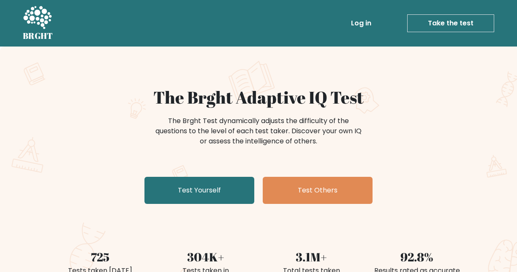
click at [193, 193] on link "Test Yourself" at bounding box center [199, 190] width 110 height 27
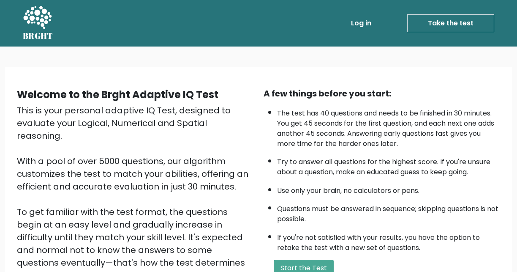
scroll to position [73, 0]
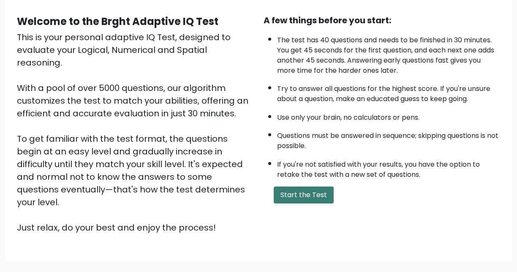
click at [296, 195] on button "Start the Test" at bounding box center [304, 194] width 60 height 17
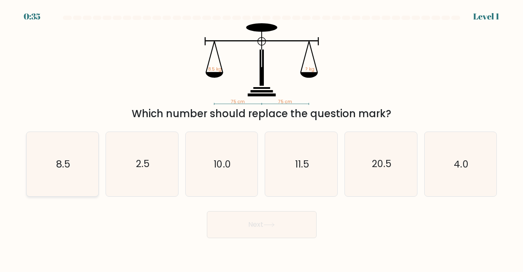
click at [70, 167] on icon "8.5" at bounding box center [62, 164] width 64 height 64
click at [262, 138] on input "a. 8.5" at bounding box center [262, 137] width 0 height 2
radio input "true"
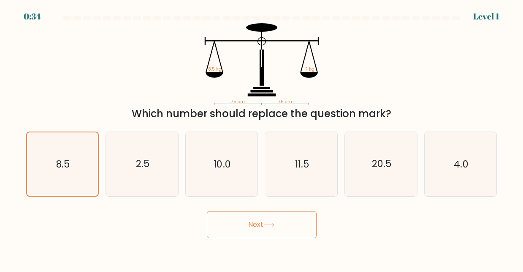
click at [256, 235] on button "Next" at bounding box center [262, 224] width 110 height 27
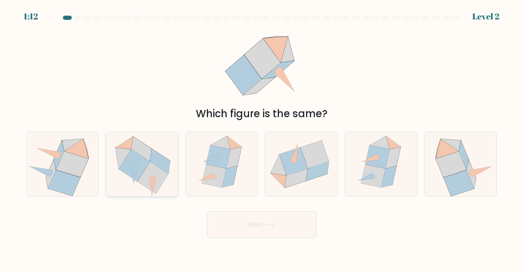
click at [158, 184] on icon at bounding box center [153, 177] width 31 height 32
click at [262, 138] on input "b." at bounding box center [262, 137] width 0 height 2
radio input "true"
click at [256, 234] on button "Next" at bounding box center [262, 224] width 110 height 27
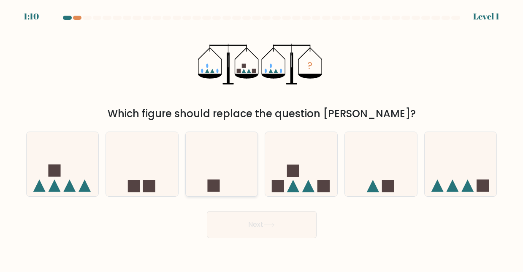
click at [240, 174] on icon at bounding box center [222, 164] width 72 height 60
click at [262, 138] on input "c." at bounding box center [262, 137] width 0 height 2
radio input "true"
click at [319, 178] on icon at bounding box center [301, 164] width 72 height 60
click at [262, 138] on input "d." at bounding box center [262, 137] width 0 height 2
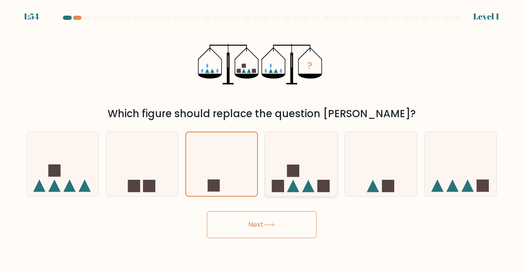
radio input "true"
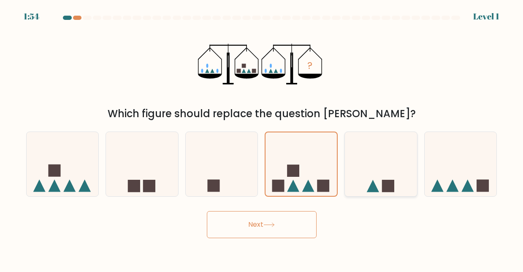
click at [360, 175] on icon at bounding box center [381, 164] width 72 height 60
click at [262, 138] on input "e." at bounding box center [262, 137] width 0 height 2
radio input "true"
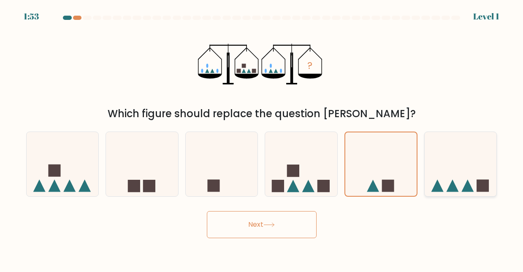
click at [476, 166] on icon at bounding box center [461, 164] width 72 height 60
click at [262, 138] on input "f." at bounding box center [262, 137] width 0 height 2
radio input "true"
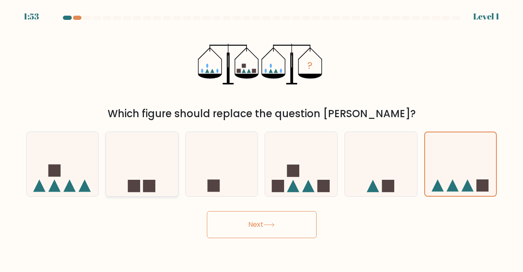
click at [120, 148] on icon at bounding box center [142, 164] width 72 height 60
click at [262, 138] on input "b." at bounding box center [262, 137] width 0 height 2
radio input "true"
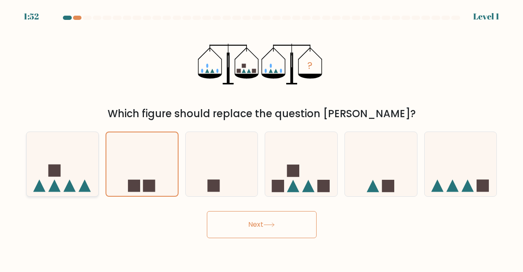
click at [95, 145] on icon at bounding box center [63, 164] width 72 height 60
click at [262, 138] on input "a." at bounding box center [262, 137] width 0 height 2
radio input "true"
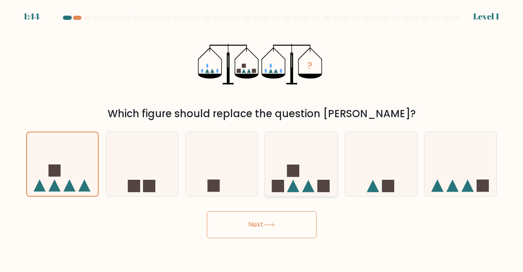
click at [295, 192] on icon at bounding box center [293, 186] width 12 height 12
click at [262, 138] on input "d." at bounding box center [262, 137] width 0 height 2
radio input "true"
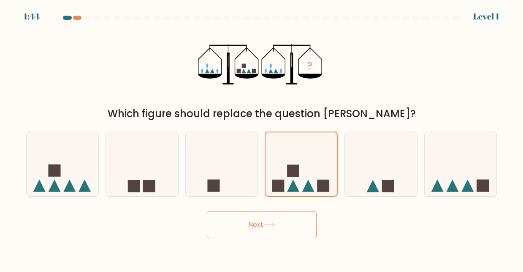
click at [277, 242] on body "1:44 Level 1" at bounding box center [261, 136] width 523 height 272
click at [269, 226] on icon at bounding box center [269, 224] width 11 height 5
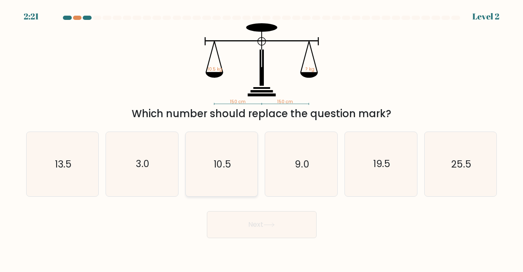
click at [204, 171] on icon "10.5" at bounding box center [222, 164] width 64 height 64
click at [262, 138] on input "c. 10.5" at bounding box center [262, 137] width 0 height 2
radio input "true"
click at [221, 226] on button "Next" at bounding box center [262, 224] width 110 height 27
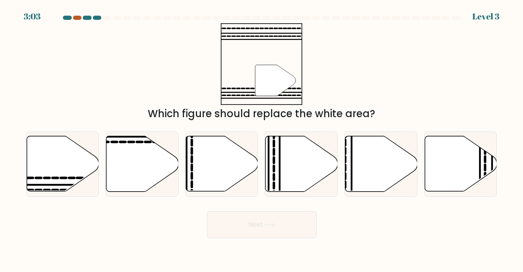
click at [74, 16] on div at bounding box center [77, 18] width 8 height 4
click at [59, 156] on icon at bounding box center [63, 163] width 72 height 55
click at [262, 138] on input "a." at bounding box center [262, 137] width 0 height 2
radio input "true"
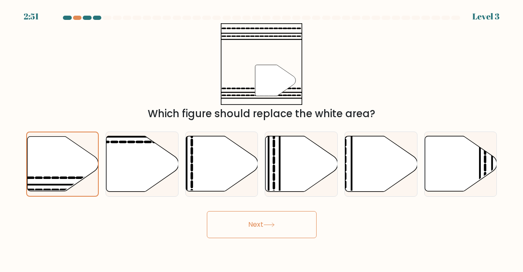
click at [268, 220] on button "Next" at bounding box center [262, 224] width 110 height 27
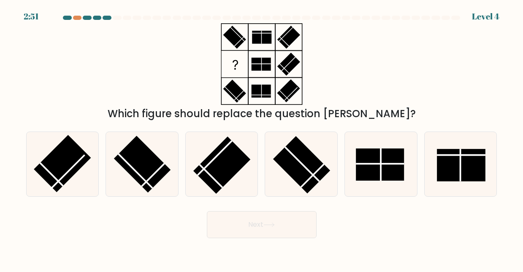
click at [259, 237] on button "Next" at bounding box center [262, 224] width 110 height 27
click at [155, 215] on div "Next" at bounding box center [262, 222] width 482 height 31
click at [299, 172] on rect at bounding box center [301, 164] width 57 height 57
click at [262, 138] on input "d." at bounding box center [262, 137] width 0 height 2
radio input "true"
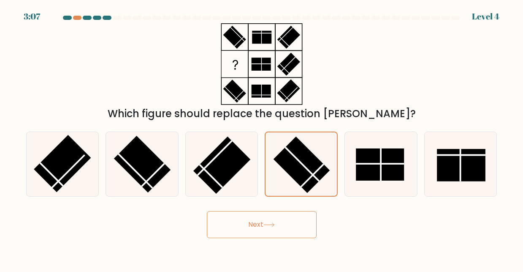
click at [270, 220] on button "Next" at bounding box center [262, 224] width 110 height 27
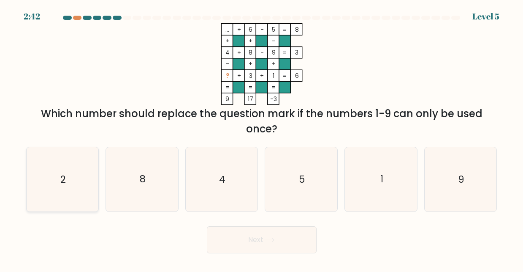
click at [78, 186] on icon "2" at bounding box center [62, 179] width 64 height 64
click at [262, 138] on input "a. 2" at bounding box center [262, 137] width 0 height 2
radio input "true"
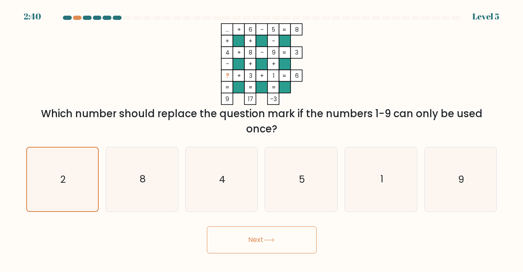
click at [248, 234] on button "Next" at bounding box center [262, 239] width 110 height 27
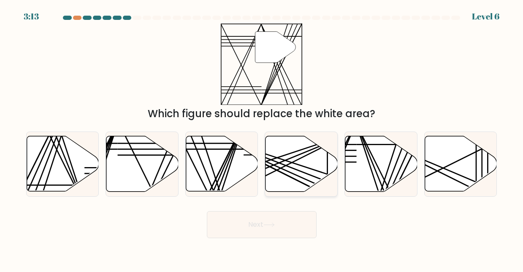
click at [291, 191] on icon at bounding box center [302, 163] width 72 height 55
click at [262, 138] on input "d." at bounding box center [262, 137] width 0 height 2
radio input "true"
click at [146, 168] on icon at bounding box center [142, 163] width 72 height 55
click at [262, 138] on input "b." at bounding box center [262, 137] width 0 height 2
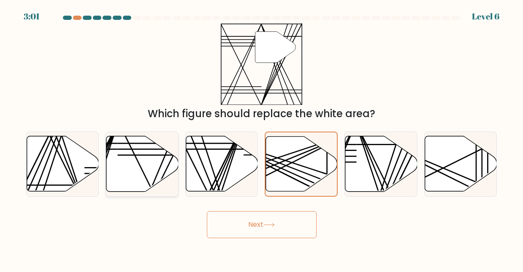
radio input "true"
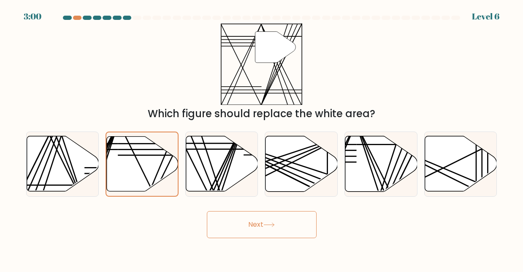
click at [245, 226] on button "Next" at bounding box center [262, 224] width 110 height 27
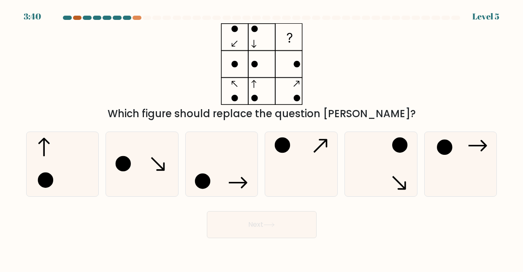
click at [79, 18] on div at bounding box center [77, 18] width 8 height 4
click at [412, 176] on icon at bounding box center [381, 164] width 64 height 64
click at [262, 138] on input "e." at bounding box center [262, 137] width 0 height 2
radio input "true"
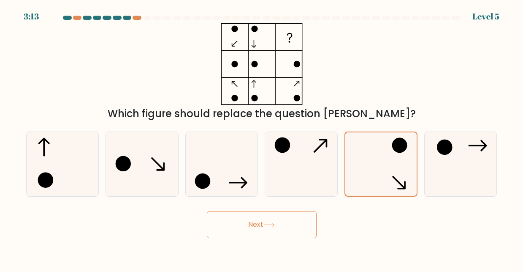
click at [274, 228] on button "Next" at bounding box center [262, 224] width 110 height 27
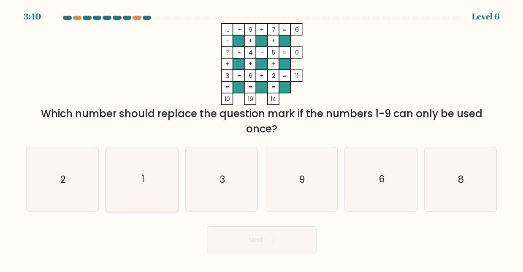
click at [167, 187] on icon "1" at bounding box center [142, 179] width 64 height 64
click at [262, 138] on input "b. 1" at bounding box center [262, 137] width 0 height 2
radio input "true"
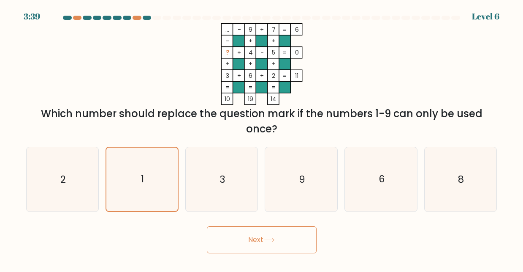
click at [258, 246] on button "Next" at bounding box center [262, 239] width 110 height 27
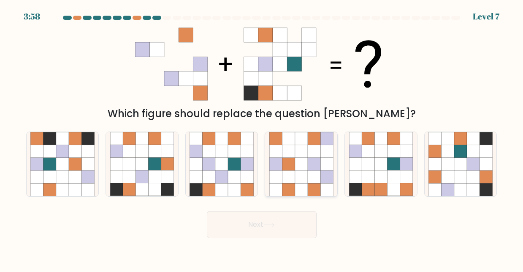
click at [312, 169] on icon at bounding box center [314, 164] width 13 height 13
click at [262, 138] on input "d." at bounding box center [262, 137] width 0 height 2
radio input "true"
click at [279, 226] on button "Next" at bounding box center [262, 224] width 110 height 27
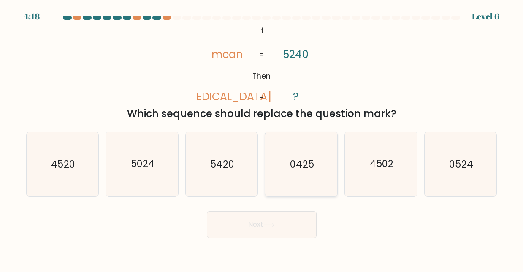
click at [316, 195] on icon "0425" at bounding box center [302, 164] width 64 height 64
click at [262, 138] on input "d. 0425" at bounding box center [262, 137] width 0 height 2
radio input "true"
click at [304, 212] on button "Next" at bounding box center [262, 224] width 110 height 27
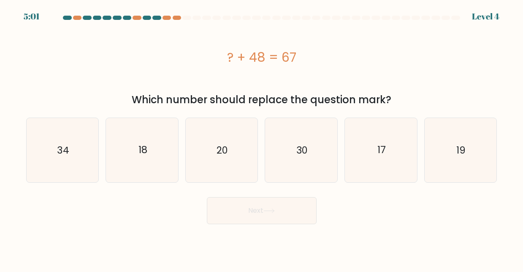
drag, startPoint x: 302, startPoint y: 222, endPoint x: 382, endPoint y: 222, distance: 79.9
click at [382, 222] on div "Next" at bounding box center [262, 208] width 482 height 31
click at [462, 152] on text "19" at bounding box center [461, 150] width 9 height 14
click at [262, 138] on input "f. 19" at bounding box center [262, 137] width 0 height 2
radio input "true"
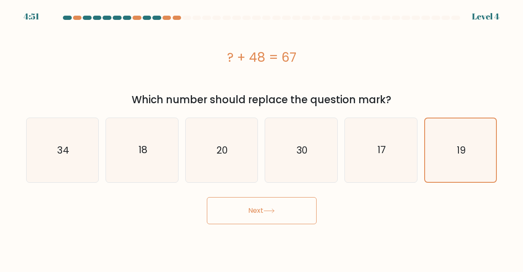
click at [253, 222] on button "Next" at bounding box center [262, 210] width 110 height 27
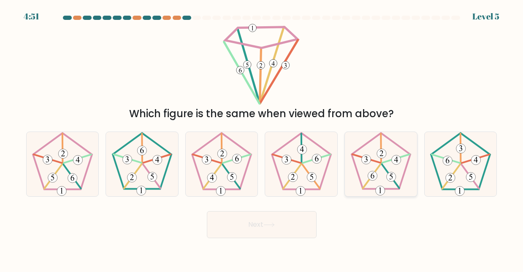
click at [383, 177] on icon at bounding box center [381, 164] width 64 height 64
click at [262, 138] on input "e." at bounding box center [262, 137] width 0 height 2
radio input "true"
click at [272, 226] on icon at bounding box center [269, 224] width 11 height 5
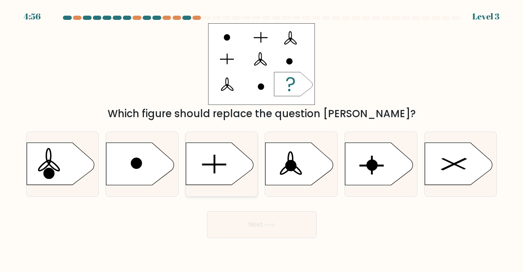
click at [217, 153] on icon at bounding box center [220, 164] width 68 height 42
click at [262, 138] on input "c." at bounding box center [262, 137] width 0 height 2
radio input "true"
click at [263, 229] on button "Next" at bounding box center [262, 224] width 110 height 27
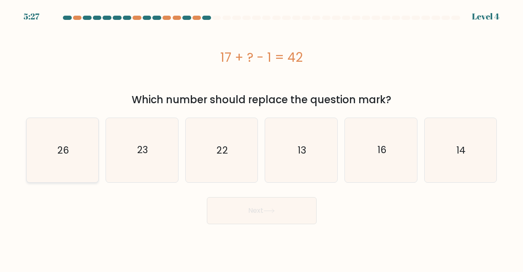
click at [68, 148] on text "26" at bounding box center [62, 150] width 11 height 14
click at [262, 138] on input "a. 26" at bounding box center [262, 137] width 0 height 2
radio input "true"
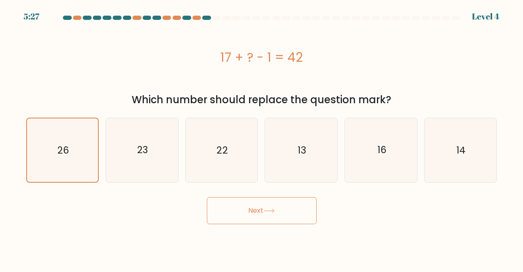
click at [229, 221] on button "Next" at bounding box center [262, 210] width 110 height 27
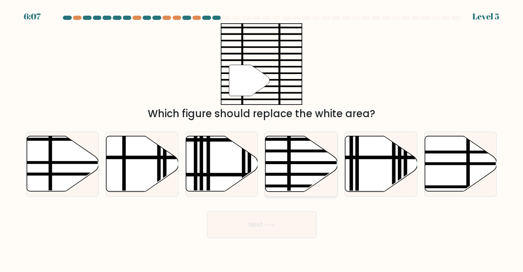
click at [283, 183] on icon at bounding box center [302, 163] width 72 height 55
click at [262, 138] on input "d." at bounding box center [262, 137] width 0 height 2
radio input "true"
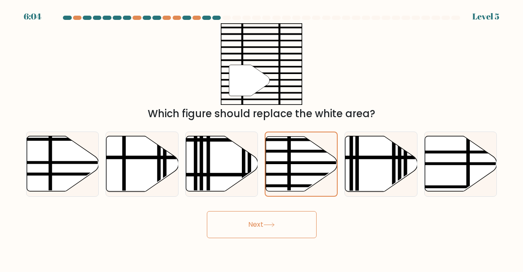
click at [280, 231] on button "Next" at bounding box center [262, 224] width 110 height 27
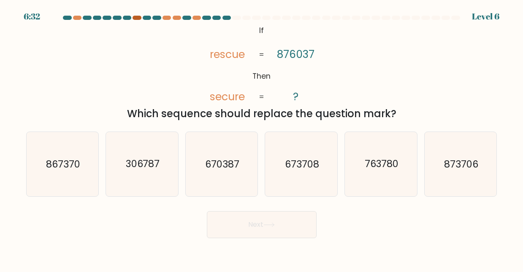
click at [140, 19] on div at bounding box center [137, 18] width 8 height 4
click at [241, 177] on icon "670387" at bounding box center [222, 164] width 64 height 64
click at [262, 138] on input "c. 670387" at bounding box center [262, 137] width 0 height 2
radio input "true"
click at [251, 226] on button "Next" at bounding box center [262, 224] width 110 height 27
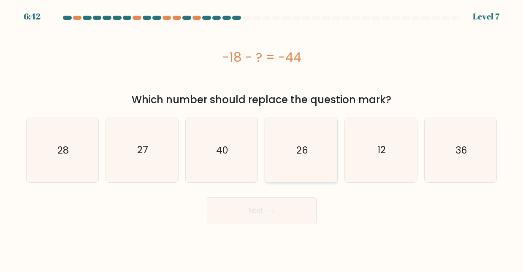
click at [287, 150] on icon "26" at bounding box center [302, 150] width 64 height 64
click at [262, 138] on input "d. 26" at bounding box center [262, 137] width 0 height 2
radio input "true"
click at [265, 226] on body "6:42 Level 7 a." at bounding box center [261, 136] width 523 height 272
click at [265, 226] on body "6:41 Level 7 a." at bounding box center [261, 136] width 523 height 272
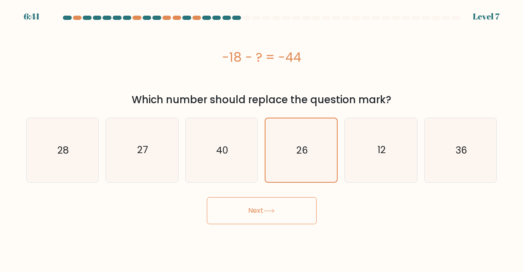
click at [256, 225] on body "6:41 Level 7 a." at bounding box center [261, 136] width 523 height 272
click at [234, 213] on button "Next" at bounding box center [262, 210] width 110 height 27
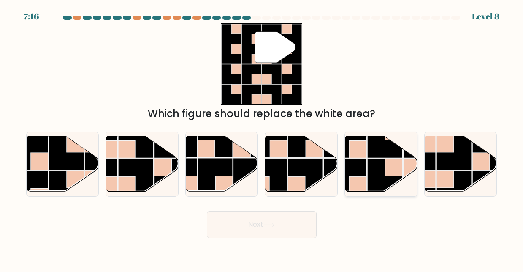
click at [383, 162] on rect at bounding box center [385, 175] width 35 height 35
click at [262, 138] on input "e." at bounding box center [262, 137] width 0 height 2
radio input "true"
click at [262, 251] on body "7:15 Level 8" at bounding box center [261, 136] width 523 height 272
click at [251, 223] on button "Next" at bounding box center [262, 224] width 110 height 27
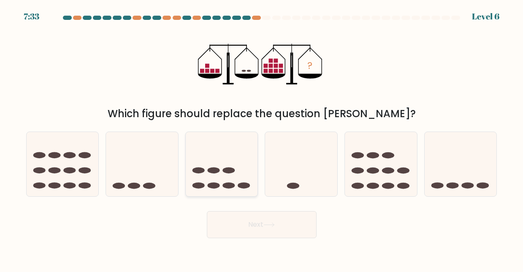
click at [217, 173] on icon at bounding box center [222, 164] width 72 height 60
click at [262, 138] on input "c." at bounding box center [262, 137] width 0 height 2
radio input "true"
click at [279, 237] on button "Next" at bounding box center [262, 224] width 110 height 27
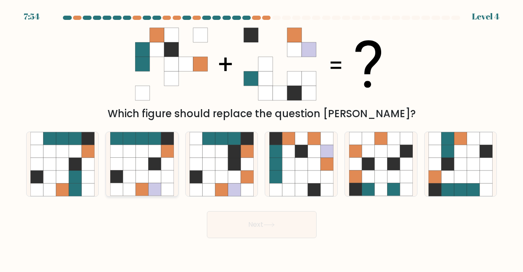
click at [134, 150] on icon at bounding box center [129, 151] width 13 height 13
click at [262, 138] on input "b." at bounding box center [262, 137] width 0 height 2
radio input "true"
click at [369, 154] on icon at bounding box center [368, 151] width 13 height 13
click at [262, 138] on input "e." at bounding box center [262, 137] width 0 height 2
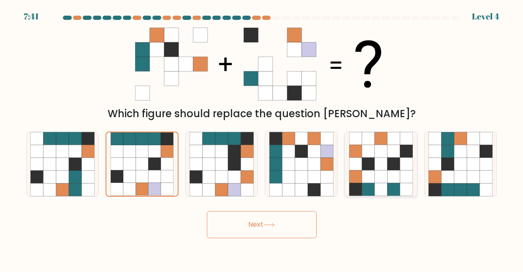
radio input "true"
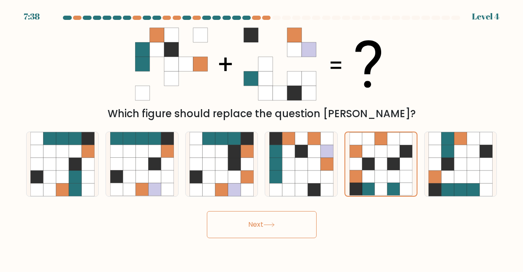
click at [270, 222] on icon at bounding box center [269, 224] width 11 height 5
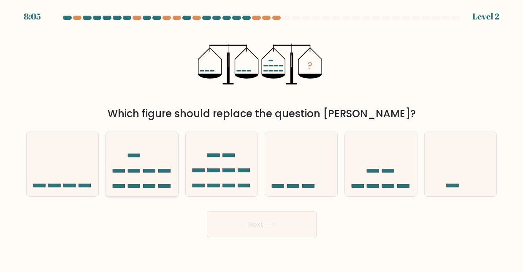
click at [171, 166] on icon at bounding box center [142, 164] width 72 height 60
click at [262, 138] on input "b." at bounding box center [262, 137] width 0 height 2
radio input "true"
click at [236, 231] on button "Next" at bounding box center [262, 224] width 110 height 27
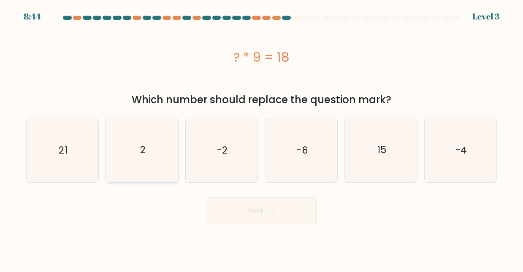
click at [147, 152] on icon "2" at bounding box center [142, 150] width 64 height 64
click at [262, 138] on input "b. 2" at bounding box center [262, 137] width 0 height 2
radio input "true"
click at [237, 212] on button "Next" at bounding box center [262, 210] width 110 height 27
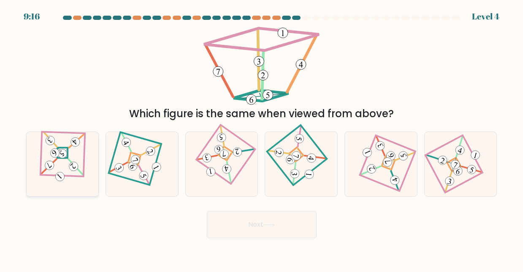
click at [80, 180] on icon at bounding box center [62, 163] width 45 height 51
click at [262, 138] on input "a." at bounding box center [262, 137] width 0 height 2
radio input "true"
click at [234, 230] on button "Next" at bounding box center [262, 224] width 110 height 27
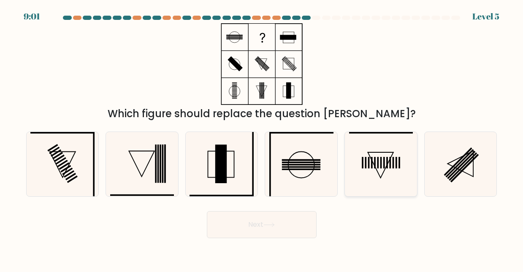
click at [404, 168] on icon at bounding box center [381, 164] width 64 height 64
click at [262, 138] on input "e." at bounding box center [262, 137] width 0 height 2
radio input "true"
click at [288, 229] on button "Next" at bounding box center [262, 224] width 110 height 27
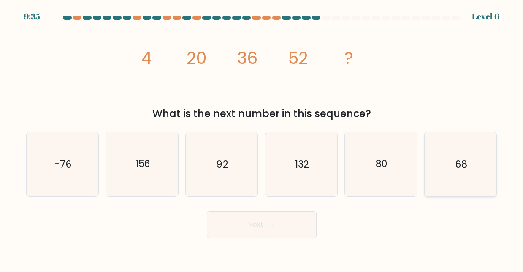
click at [434, 178] on icon "68" at bounding box center [461, 164] width 64 height 64
click at [262, 138] on input "f. 68" at bounding box center [262, 137] width 0 height 2
radio input "true"
click at [259, 236] on button "Next" at bounding box center [262, 224] width 110 height 27
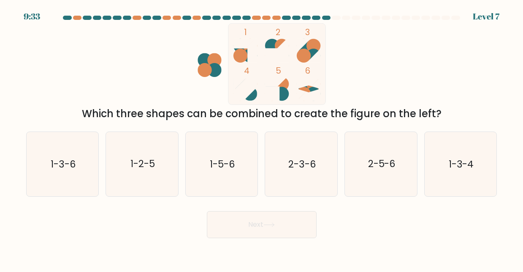
click at [259, 233] on button "Next" at bounding box center [262, 224] width 110 height 27
click at [194, 226] on div "Next" at bounding box center [262, 222] width 482 height 31
click at [263, 15] on div "10:13 Level 7" at bounding box center [261, 11] width 523 height 23
click at [271, 18] on at bounding box center [262, 18] width 399 height 4
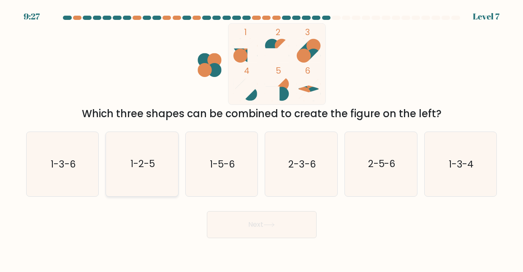
click at [135, 162] on text "1-2-5" at bounding box center [143, 164] width 25 height 14
click at [262, 138] on input "b. 1-2-5" at bounding box center [262, 137] width 0 height 2
radio input "true"
click at [251, 215] on button "Next" at bounding box center [262, 224] width 110 height 27
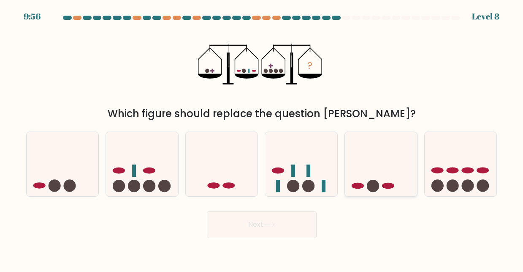
click at [349, 174] on icon at bounding box center [381, 164] width 72 height 60
click at [262, 138] on input "e." at bounding box center [262, 137] width 0 height 2
radio input "true"
click at [269, 227] on button "Next" at bounding box center [262, 224] width 110 height 27
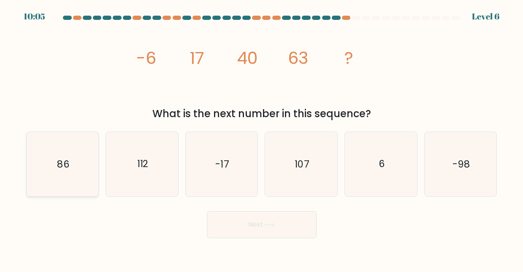
click at [60, 155] on icon "86" at bounding box center [62, 164] width 64 height 64
click at [262, 138] on input "a. 86" at bounding box center [262, 137] width 0 height 2
radio input "true"
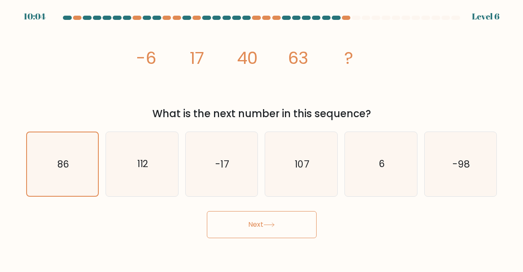
click at [256, 208] on div "Next" at bounding box center [262, 222] width 482 height 31
click at [251, 219] on button "Next" at bounding box center [262, 224] width 110 height 27
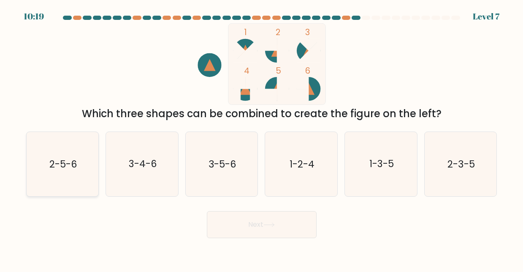
click at [69, 162] on text "2-5-6" at bounding box center [62, 164] width 27 height 14
click at [262, 138] on input "a. 2-5-6" at bounding box center [262, 137] width 0 height 2
radio input "true"
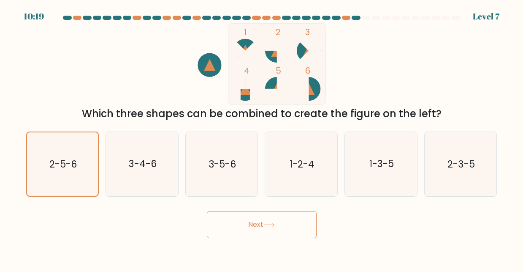
click at [268, 230] on button "Next" at bounding box center [262, 224] width 110 height 27
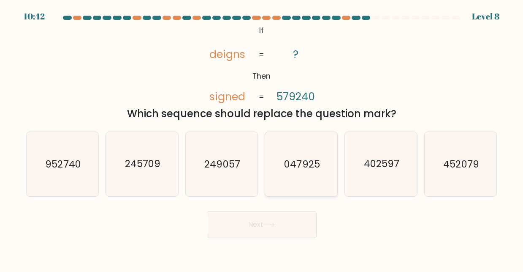
click at [303, 163] on text "047925" at bounding box center [301, 164] width 35 height 14
click at [262, 138] on input "d. 047925" at bounding box center [262, 137] width 0 height 2
radio input "true"
click at [261, 230] on button "Next" at bounding box center [262, 224] width 110 height 27
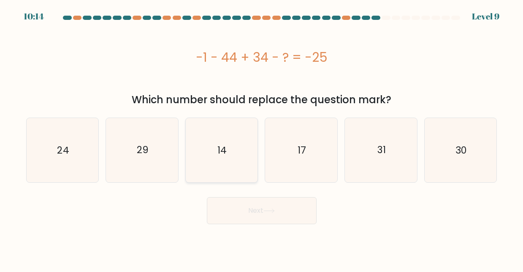
click at [232, 153] on icon "14" at bounding box center [222, 150] width 64 height 64
click at [262, 138] on input "c. 14" at bounding box center [262, 137] width 0 height 2
radio input "true"
click at [275, 219] on button "Next" at bounding box center [262, 210] width 110 height 27
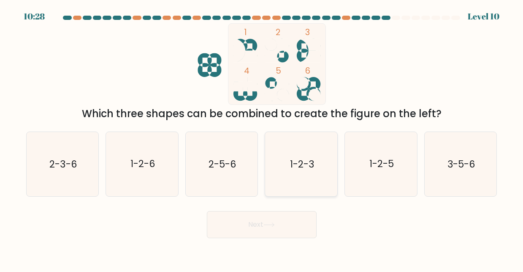
click at [296, 164] on text "1-2-3" at bounding box center [302, 164] width 24 height 14
click at [262, 138] on input "d. 1-2-3" at bounding box center [262, 137] width 0 height 2
radio input "true"
click at [242, 237] on button "Next" at bounding box center [262, 224] width 110 height 27
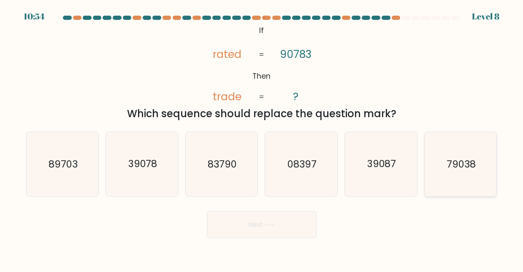
click at [493, 152] on icon "79038" at bounding box center [461, 164] width 64 height 64
click at [262, 138] on input "f. 79038" at bounding box center [262, 137] width 0 height 2
radio input "true"
click at [284, 224] on button "Next" at bounding box center [262, 224] width 110 height 27
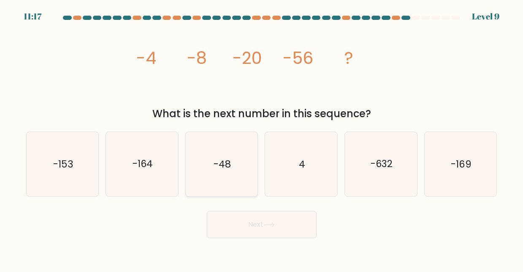
click at [215, 185] on icon "-48" at bounding box center [222, 164] width 64 height 64
click at [262, 138] on input "c. -48" at bounding box center [262, 137] width 0 height 2
radio input "true"
click at [249, 223] on button "Next" at bounding box center [262, 224] width 110 height 27
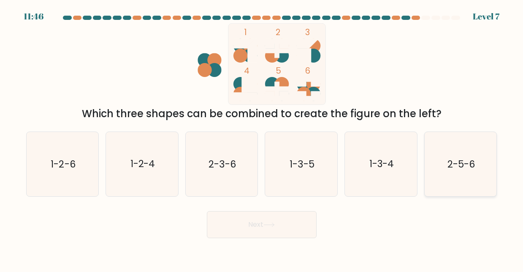
click at [447, 182] on icon "2-5-6" at bounding box center [461, 164] width 64 height 64
click at [262, 138] on input "f. 2-5-6" at bounding box center [262, 137] width 0 height 2
radio input "true"
click at [236, 242] on body "11:46 Level 7" at bounding box center [261, 136] width 523 height 272
click at [246, 213] on button "Next" at bounding box center [262, 224] width 110 height 27
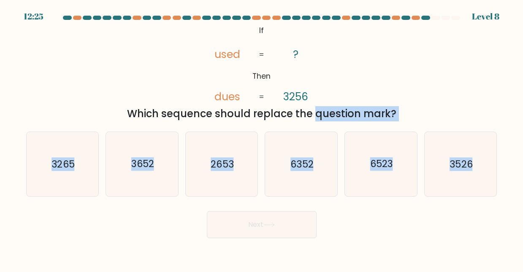
drag, startPoint x: 241, startPoint y: 239, endPoint x: 246, endPoint y: 118, distance: 121.0
click at [246, 118] on body "12:25 Level 8 ?" at bounding box center [261, 136] width 523 height 272
click at [246, 118] on div "Which sequence should replace the question mark?" at bounding box center [261, 113] width 461 height 15
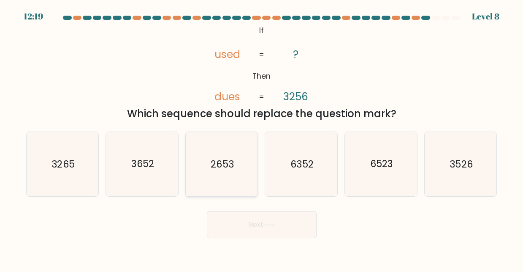
click at [240, 169] on icon "2653" at bounding box center [222, 164] width 64 height 64
click at [262, 138] on input "c. 2653" at bounding box center [262, 137] width 0 height 2
radio input "true"
click at [263, 220] on button "Next" at bounding box center [262, 224] width 110 height 27
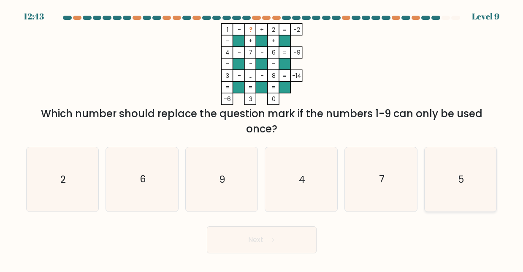
click at [449, 180] on icon "5" at bounding box center [461, 179] width 64 height 64
click at [262, 138] on input "f. 5" at bounding box center [262, 137] width 0 height 2
radio input "true"
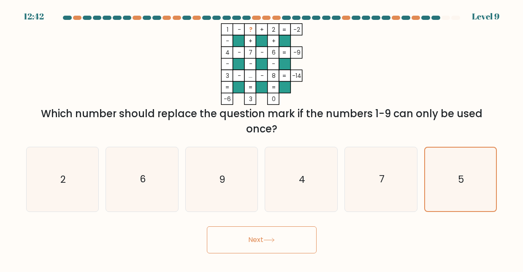
click at [265, 240] on button "Next" at bounding box center [262, 239] width 110 height 27
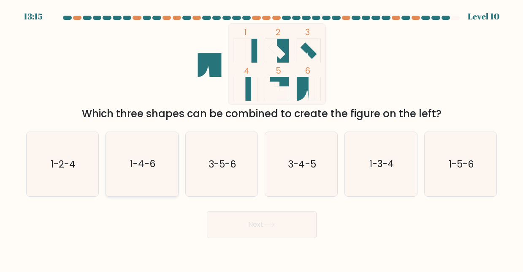
click at [164, 182] on icon "1-4-6" at bounding box center [142, 164] width 64 height 64
click at [262, 138] on input "b. 1-4-6" at bounding box center [262, 137] width 0 height 2
radio input "true"
click at [261, 228] on button "Next" at bounding box center [262, 224] width 110 height 27
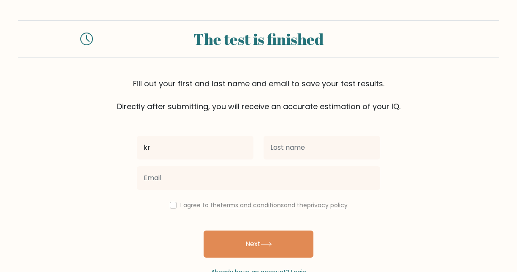
type input "k"
type input "ayaan"
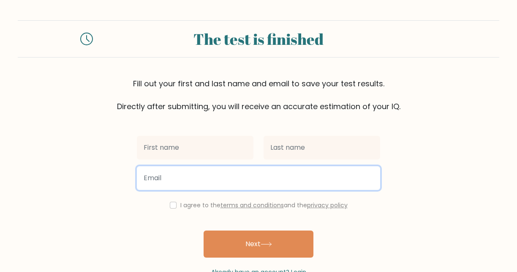
click at [251, 183] on input "email" at bounding box center [258, 178] width 243 height 24
click at [364, 189] on input "email" at bounding box center [258, 178] width 243 height 24
type input "krishnan.ayaan@gmail.com"
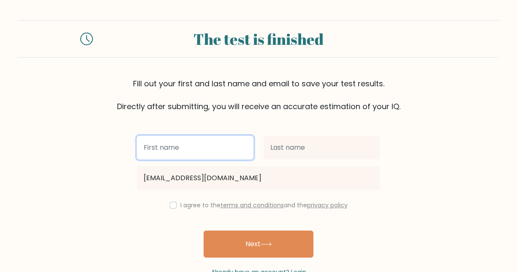
click at [198, 151] on input "text" at bounding box center [195, 148] width 117 height 24
type input "Ayaan"
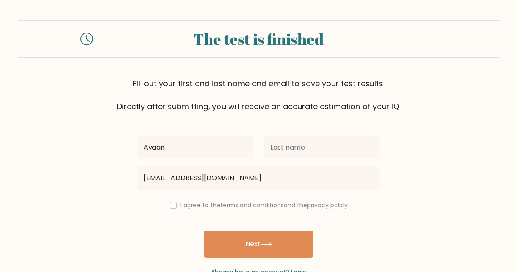
click at [351, 161] on div at bounding box center [322, 147] width 127 height 30
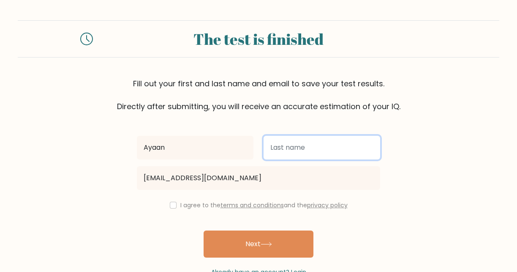
click at [354, 157] on input "text" at bounding box center [322, 148] width 117 height 24
type input "K"
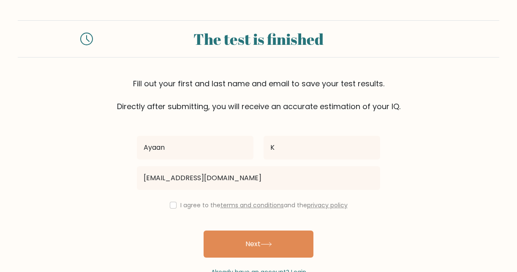
click at [173, 199] on div "Ayaan K krishnan.ayaan@gmail.com I agree to the terms and conditions and the pr…" at bounding box center [258, 194] width 253 height 164
click at [173, 201] on div "I agree to the terms and conditions and the privacy policy" at bounding box center [258, 205] width 253 height 10
click at [173, 203] on input "checkbox" at bounding box center [173, 205] width 7 height 7
checkbox input "true"
click at [257, 259] on div "Already have an account? Login" at bounding box center [258, 266] width 243 height 19
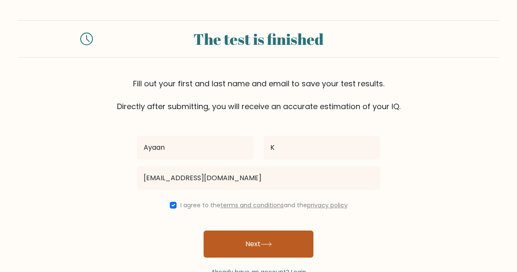
click at [254, 253] on button "Next" at bounding box center [259, 243] width 110 height 27
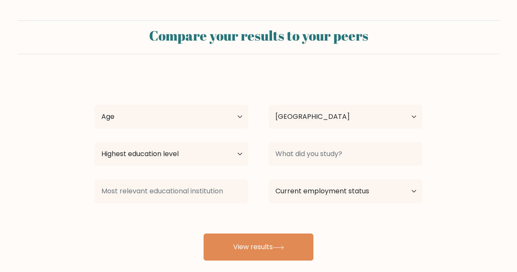
select select "IN"
click at [221, 114] on select "Age Under [DEMOGRAPHIC_DATA] [DEMOGRAPHIC_DATA] [DEMOGRAPHIC_DATA] [DEMOGRAPHIC…" at bounding box center [172, 117] width 154 height 24
select select "min_18"
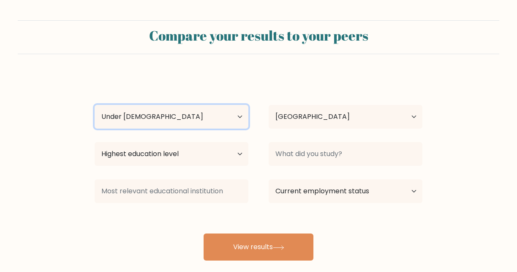
click at [95, 105] on select "Age Under [DEMOGRAPHIC_DATA] [DEMOGRAPHIC_DATA] [DEMOGRAPHIC_DATA] [DEMOGRAPHIC…" at bounding box center [172, 117] width 154 height 24
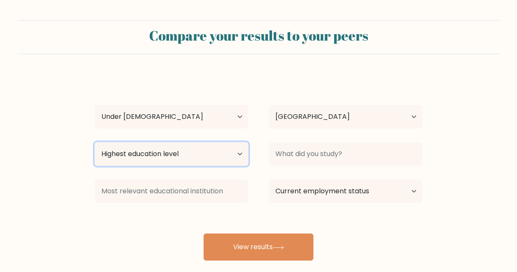
click at [196, 152] on select "Highest education level No schooling Primary Lower Secondary Upper Secondary Oc…" at bounding box center [172, 154] width 154 height 24
select select "lower_secondary"
click at [95, 142] on select "Highest education level No schooling Primary Lower Secondary Upper Secondary Oc…" at bounding box center [172, 154] width 154 height 24
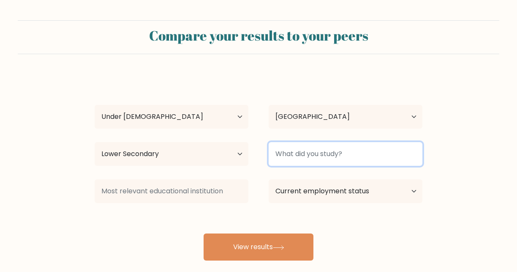
click at [315, 153] on input at bounding box center [346, 154] width 154 height 24
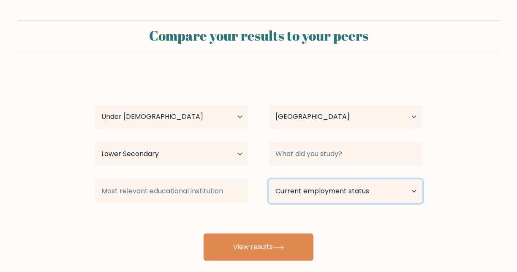
click at [298, 193] on select "Current employment status Employed Student Retired Other / prefer not to answer" at bounding box center [346, 191] width 154 height 24
select select "other"
click at [269, 179] on select "Current employment status Employed Student Retired Other / prefer not to answer" at bounding box center [346, 191] width 154 height 24
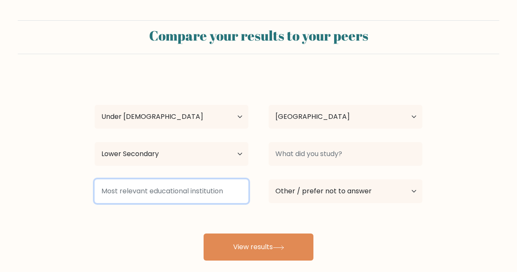
click at [143, 189] on input at bounding box center [172, 191] width 154 height 24
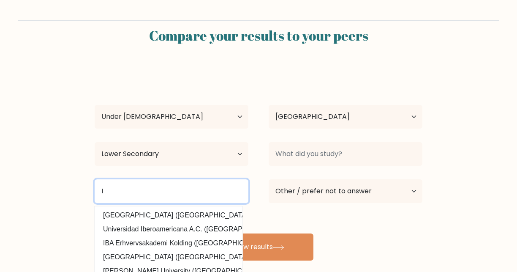
type input "IB"
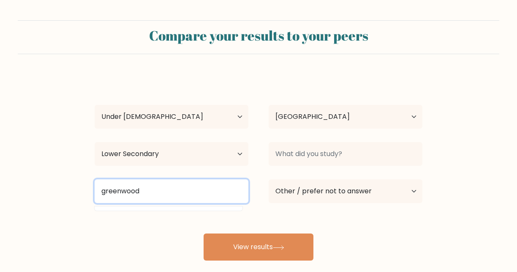
type input "greenwood"
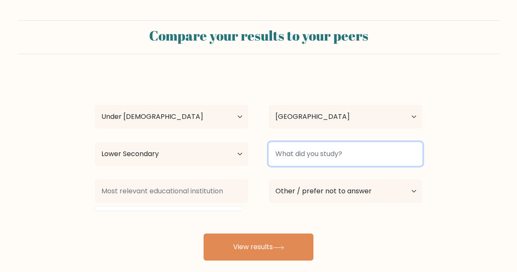
click at [286, 151] on input at bounding box center [346, 154] width 154 height 24
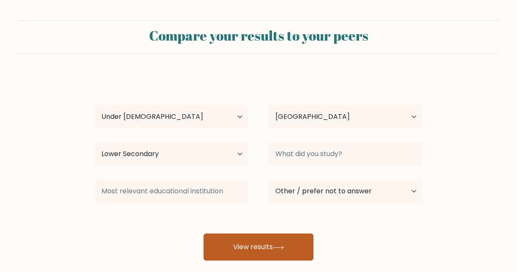
click at [271, 248] on button "View results" at bounding box center [259, 246] width 110 height 27
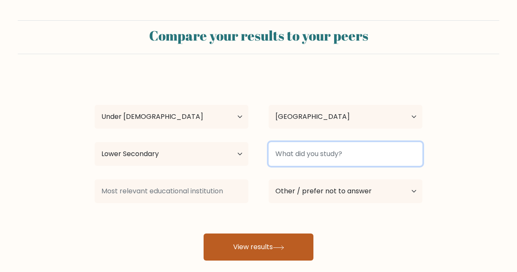
type input "a"
type input "nothing"
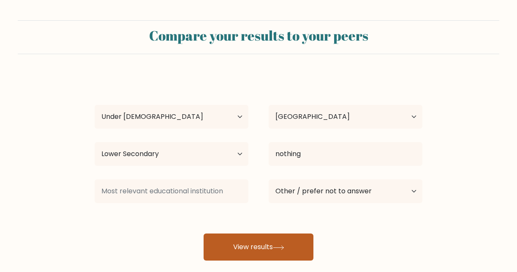
click at [277, 240] on button "View results" at bounding box center [259, 246] width 110 height 27
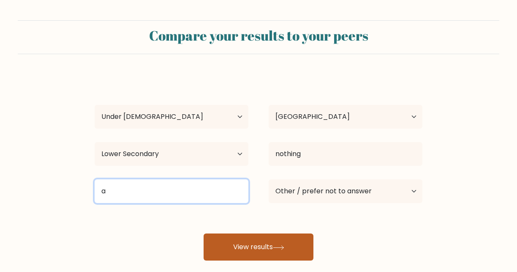
type input "a"
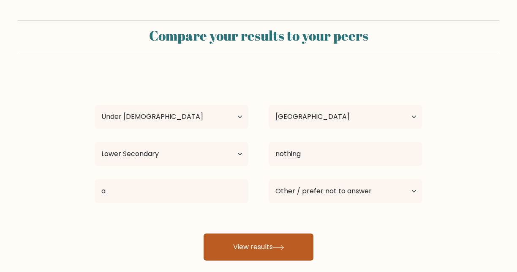
click at [251, 254] on button "View results" at bounding box center [259, 246] width 110 height 27
